Goal: Information Seeking & Learning: Check status

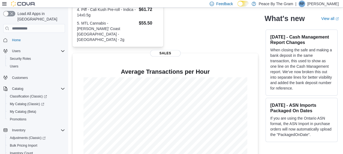
scroll to position [176, 0]
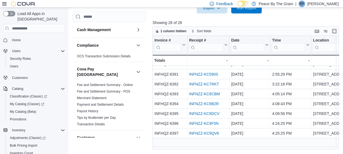
scroll to position [193, 0]
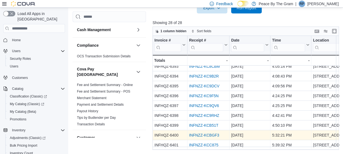
click at [203, 133] on link "INFNZZ-KCBGF3" at bounding box center [204, 135] width 30 height 4
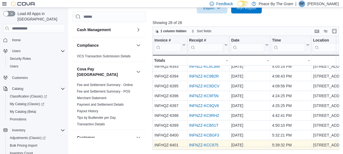
click at [206, 143] on link "INFNZZ-KCC875" at bounding box center [203, 145] width 29 height 4
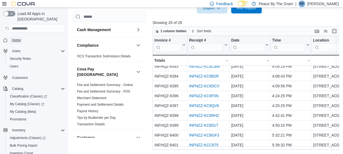
click at [17, 37] on span "Home" at bounding box center [16, 40] width 9 height 7
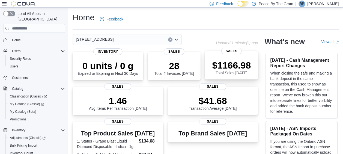
click at [232, 65] on p "$1166.98" at bounding box center [231, 65] width 39 height 11
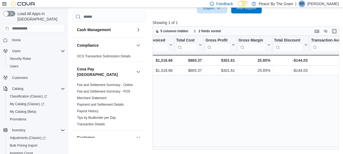
scroll to position [0, 207]
click at [15, 38] on span "Home" at bounding box center [16, 40] width 9 height 4
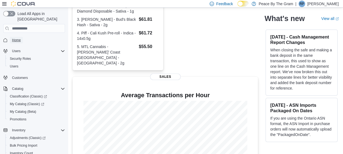
scroll to position [176, 0]
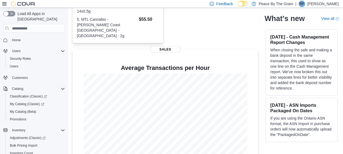
click at [283, 4] on p "Peace By The Gram" at bounding box center [276, 4] width 35 height 7
click at [233, 4] on span "Feedback" at bounding box center [224, 3] width 17 height 5
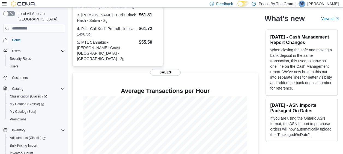
scroll to position [176, 0]
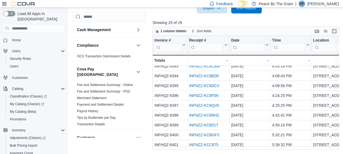
scroll to position [203, 0]
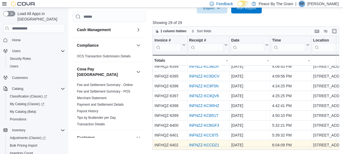
click at [199, 143] on link "INFNZZ-KCCDZ1" at bounding box center [204, 145] width 30 height 4
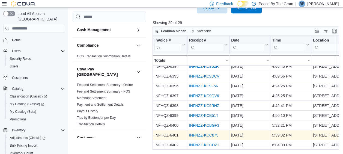
click at [213, 133] on link "INFNZZ-KCC875" at bounding box center [203, 135] width 29 height 4
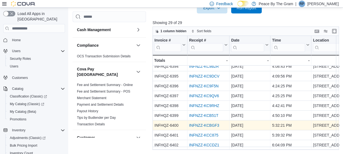
click at [200, 124] on div "INFNZZ-KCBGF3" at bounding box center [208, 125] width 38 height 7
drag, startPoint x: 200, startPoint y: 124, endPoint x: 191, endPoint y: 121, distance: 8.7
click at [191, 123] on link "INFNZZ-KCBGF3" at bounding box center [204, 125] width 30 height 4
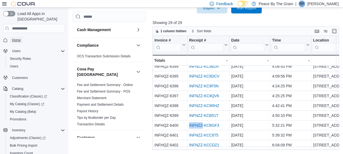
click at [16, 38] on span "Home" at bounding box center [16, 40] width 9 height 4
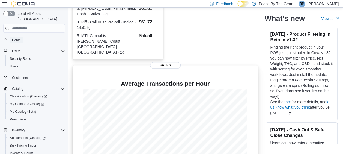
scroll to position [176, 0]
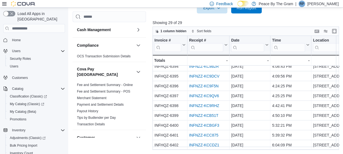
scroll to position [203, 0]
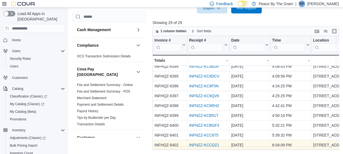
click at [202, 143] on link "INFNZZ-KCCDZ1" at bounding box center [204, 145] width 30 height 4
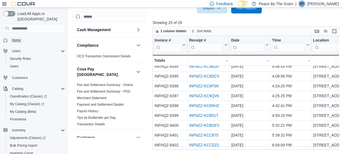
click at [22, 37] on link "Home" at bounding box center [16, 40] width 13 height 7
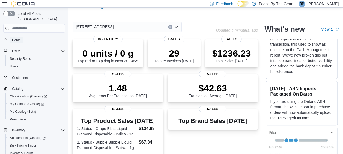
scroll to position [55, 0]
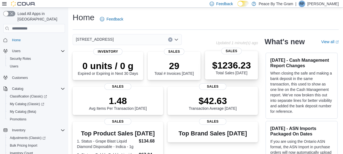
click at [231, 66] on p "$1236.23" at bounding box center [231, 65] width 39 height 11
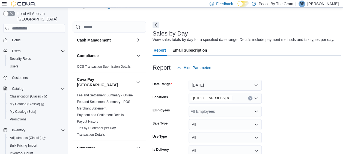
scroll to position [67, 0]
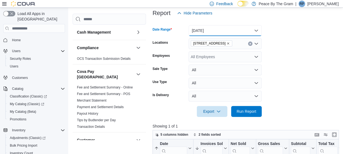
click at [256, 31] on button "Today" at bounding box center [224, 30] width 73 height 11
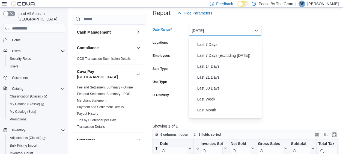
scroll to position [82, 0]
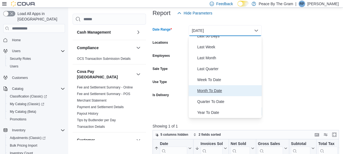
click at [217, 89] on span "Month To Date" at bounding box center [228, 90] width 62 height 7
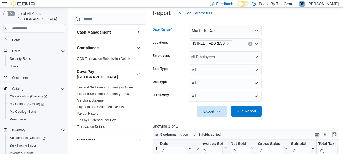
click at [245, 110] on span "Run Report" at bounding box center [246, 110] width 20 height 5
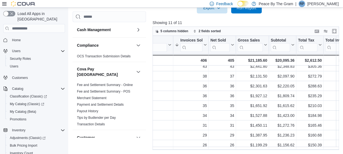
scroll to position [26, 0]
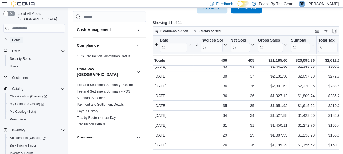
click at [16, 38] on span "Home" at bounding box center [16, 40] width 9 height 4
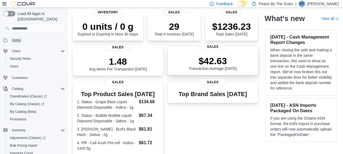
scroll to position [27, 0]
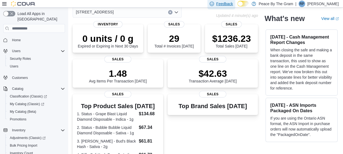
click at [233, 3] on span "Feedback" at bounding box center [224, 3] width 17 height 5
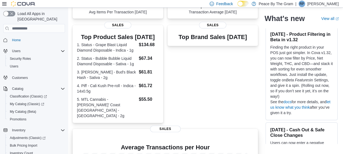
scroll to position [176, 0]
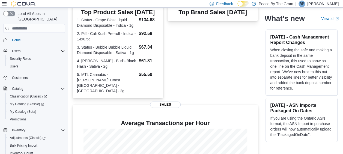
scroll to position [164, 0]
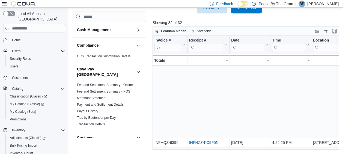
scroll to position [233, 0]
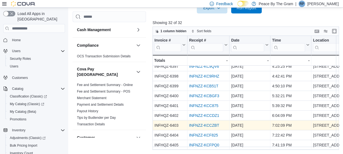
click at [211, 123] on link "INFNZZ-KCCZBT" at bounding box center [204, 125] width 30 height 4
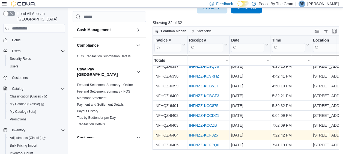
click at [211, 133] on link "INFNZZ-KCF825" at bounding box center [203, 135] width 29 height 4
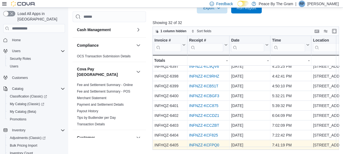
click at [197, 143] on link "INFNZZ-KCFPQ0" at bounding box center [204, 145] width 30 height 4
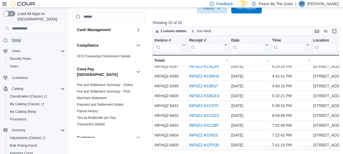
click at [20, 38] on span "Home" at bounding box center [16, 40] width 9 height 4
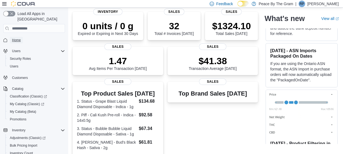
scroll to position [13, 0]
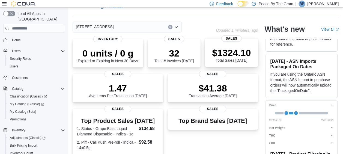
click at [240, 52] on p "$1324.10" at bounding box center [231, 52] width 39 height 11
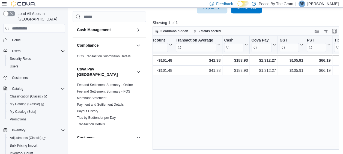
scroll to position [0, 349]
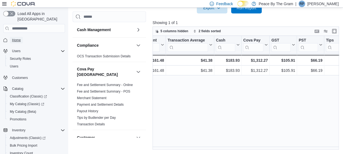
click at [16, 38] on span "Home" at bounding box center [16, 40] width 9 height 4
